Goal: Find specific page/section: Find specific page/section

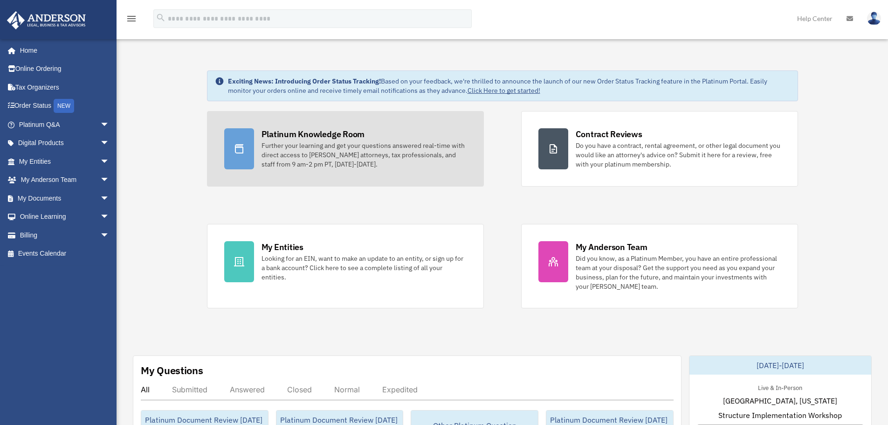
click at [264, 149] on div "Further your learning and get your questions answered real-time with direct acc…" at bounding box center [363, 155] width 205 height 28
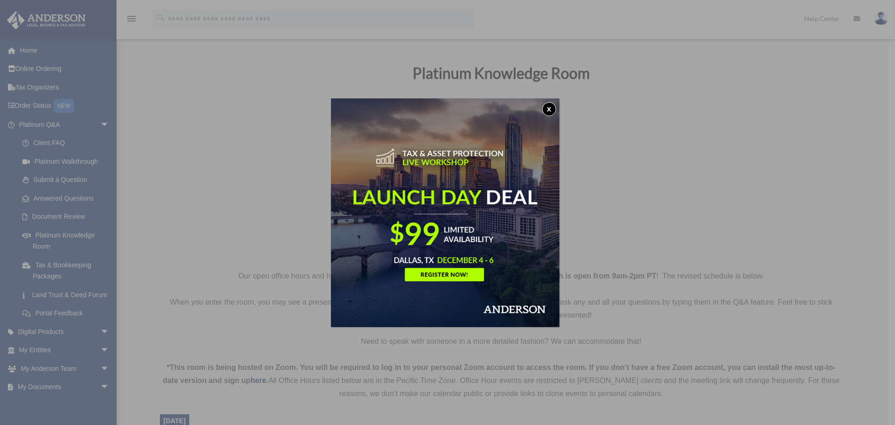
click at [552, 106] on button "x" at bounding box center [549, 109] width 14 height 14
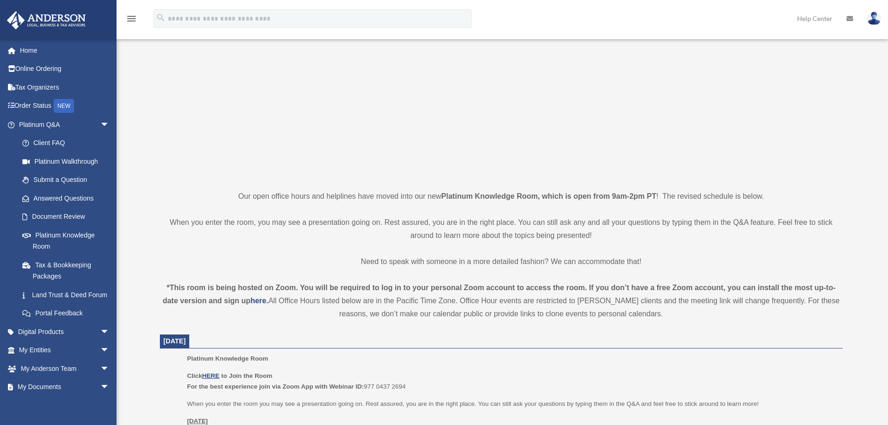
scroll to position [280, 0]
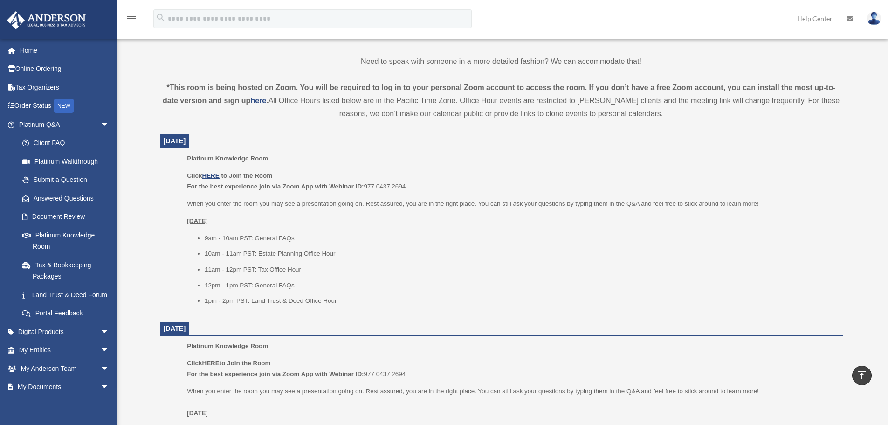
click at [211, 363] on u "HERE" at bounding box center [210, 362] width 17 height 7
click at [210, 362] on u "HERE" at bounding box center [210, 362] width 17 height 7
click at [217, 173] on u "HERE" at bounding box center [210, 175] width 17 height 7
click at [44, 237] on link "Platinum Knowledge Room" at bounding box center [68, 241] width 110 height 30
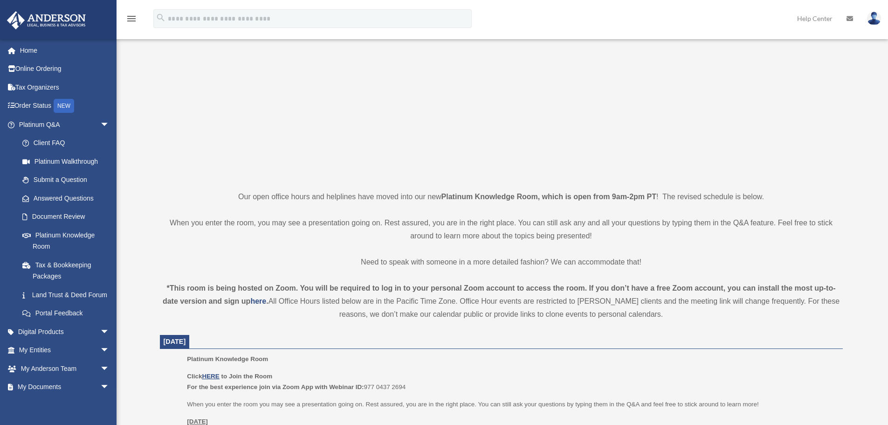
scroll to position [93, 0]
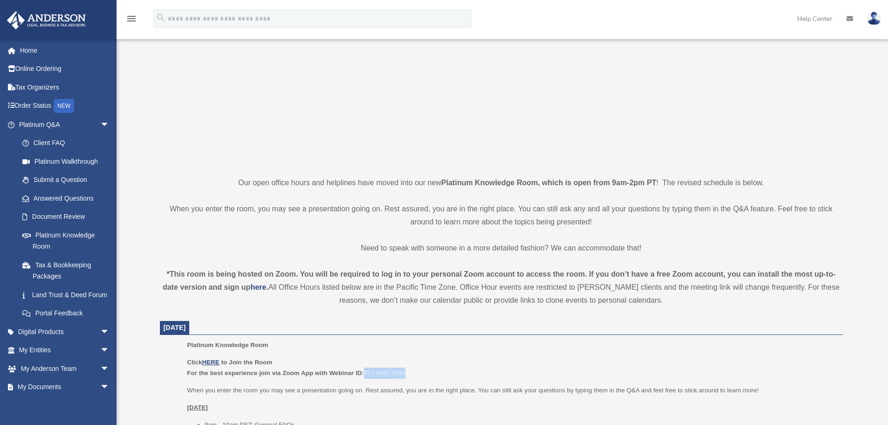
drag, startPoint x: 416, startPoint y: 370, endPoint x: 366, endPoint y: 373, distance: 49.9
click at [366, 373] on p "Click HERE to Join the Room For the best experience join via Zoom App with Webi…" at bounding box center [511, 367] width 649 height 22
copy p "977 0437 2694"
